Goal: Task Accomplishment & Management: Manage account settings

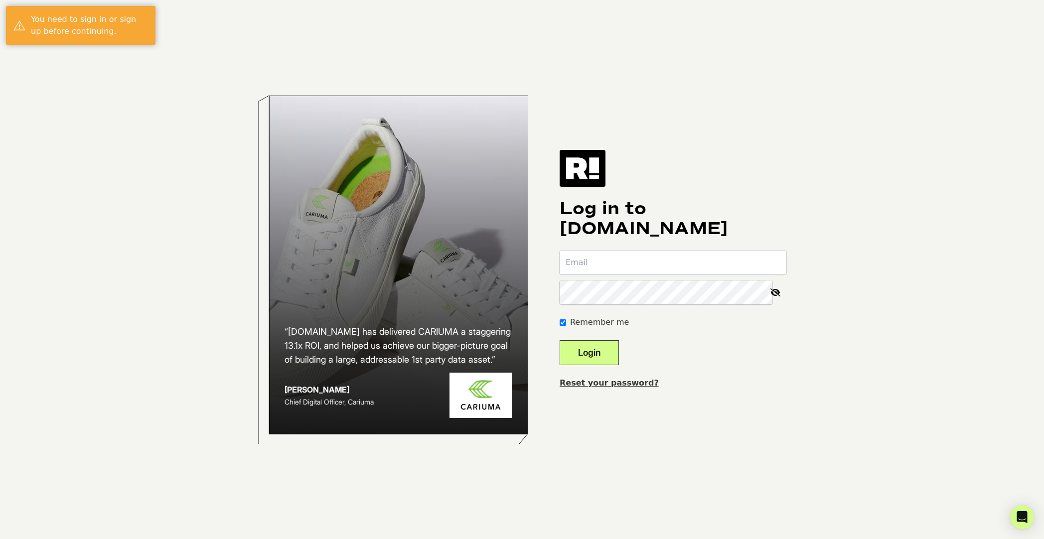
type input "[EMAIL_ADDRESS][DOMAIN_NAME]"
click at [597, 347] on button "Login" at bounding box center [589, 352] width 59 height 25
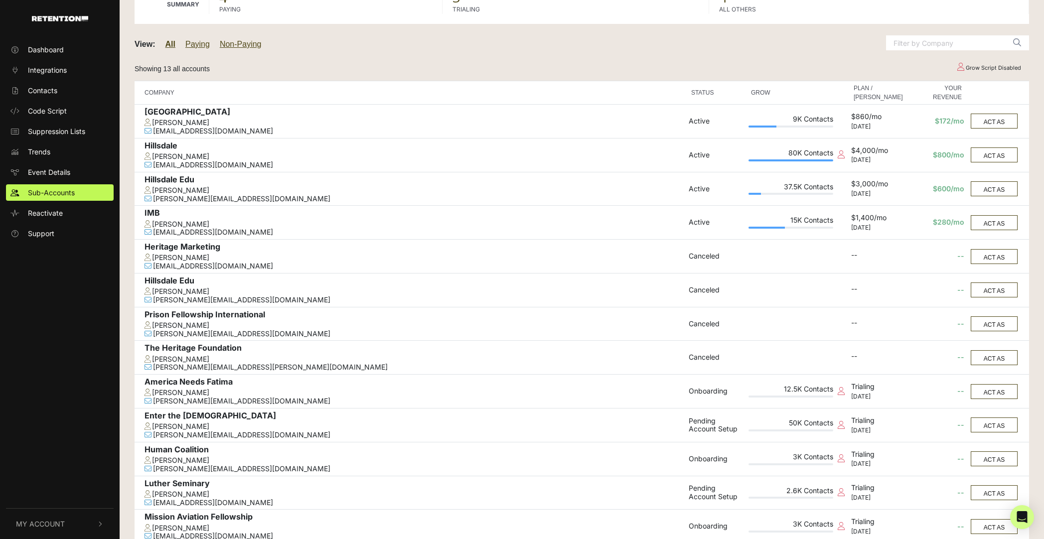
scroll to position [90, 0]
click at [686, 53] on div at bounding box center [847, 46] width 379 height 28
click at [654, 65] on div "Grow Script Disabled" at bounding box center [733, 68] width 606 height 17
